Goal: Navigation & Orientation: Find specific page/section

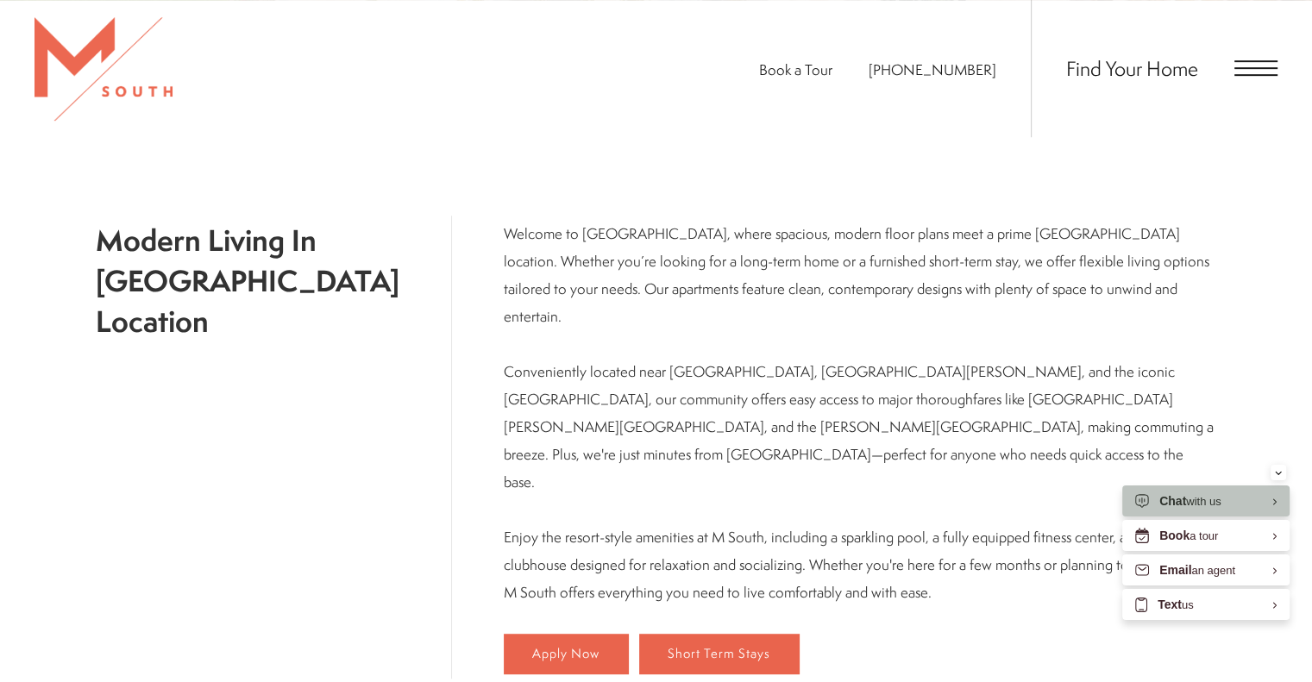
scroll to position [817, 0]
click at [1240, 77] on div "Find Your Home" at bounding box center [1153, 68] width 247 height 137
click at [1245, 70] on span "Open Menu" at bounding box center [1255, 68] width 43 height 16
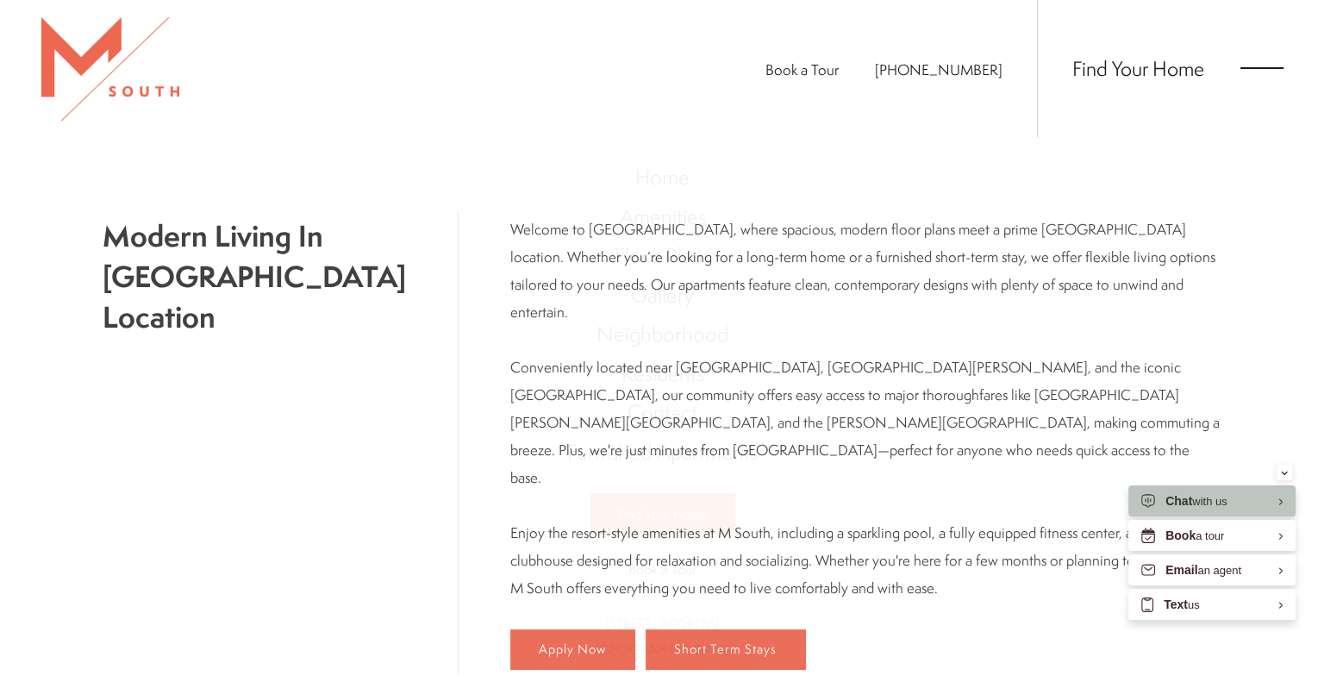
scroll to position [0, 0]
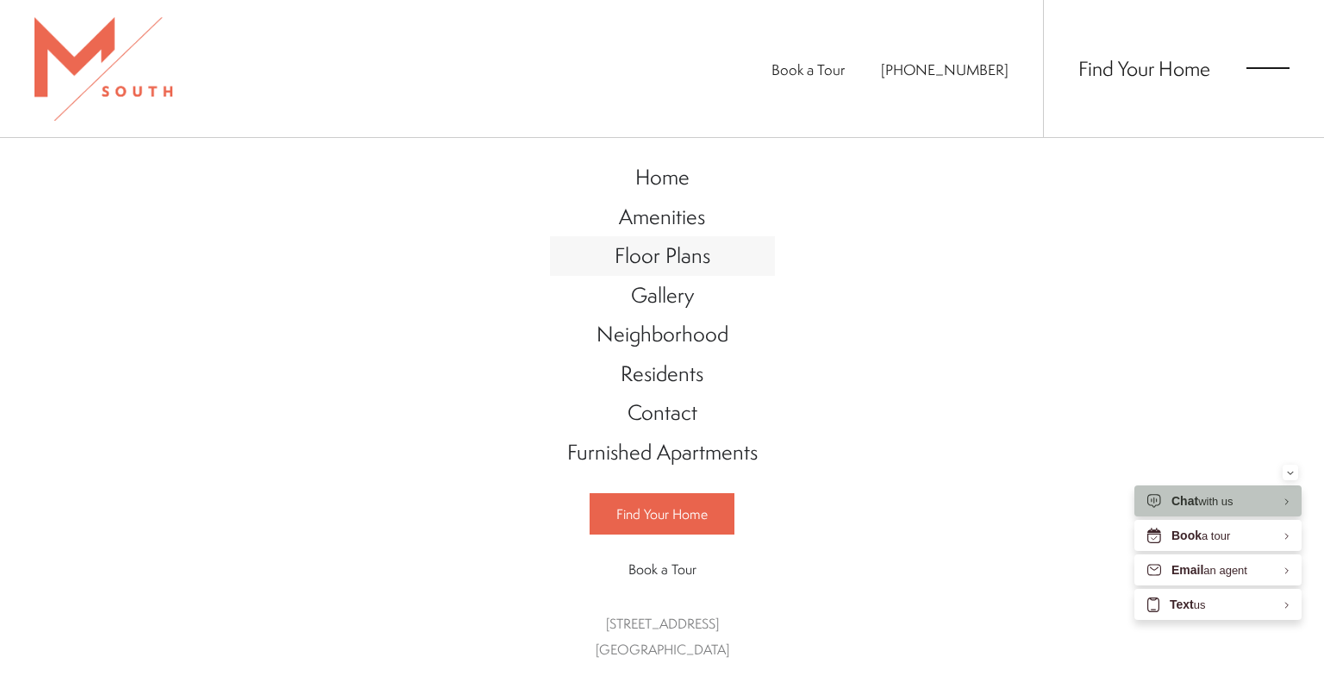
click at [677, 260] on span "Floor Plans" at bounding box center [663, 255] width 96 height 29
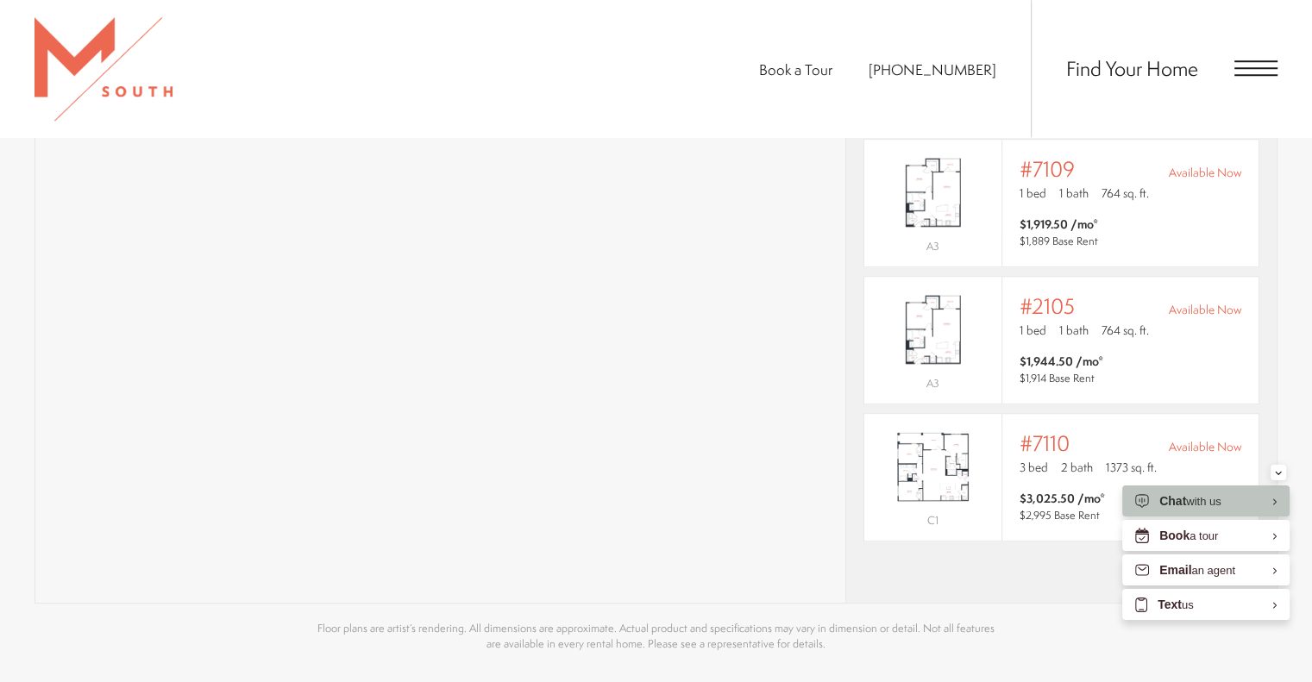
scroll to position [1433, 0]
